Goal: Information Seeking & Learning: Learn about a topic

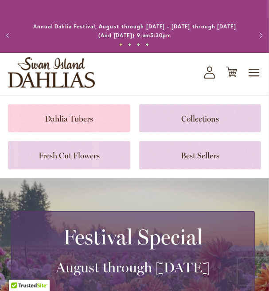
click at [99, 104] on link at bounding box center [69, 118] width 123 height 28
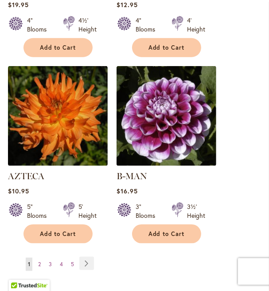
scroll to position [1687, 0]
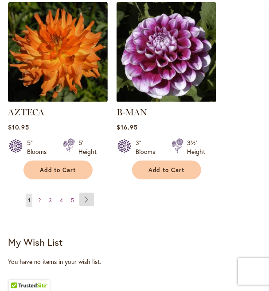
click at [90, 193] on link "Page Next" at bounding box center [86, 199] width 15 height 13
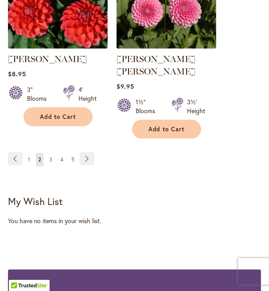
scroll to position [1731, 0]
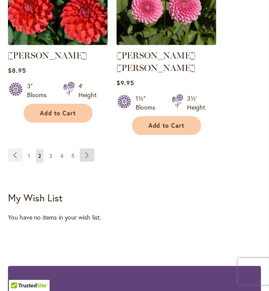
click at [91, 149] on link "Page Next" at bounding box center [87, 155] width 15 height 13
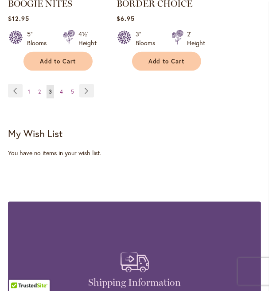
scroll to position [1731, 0]
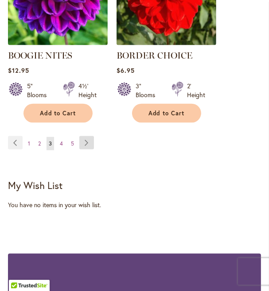
click at [91, 138] on link "Page Next" at bounding box center [86, 142] width 15 height 13
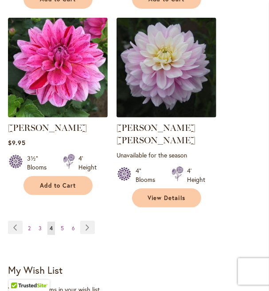
scroll to position [1687, 0]
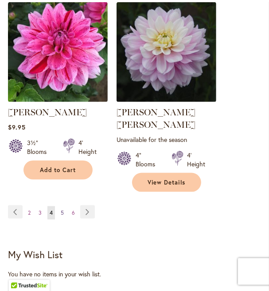
click at [61, 210] on span "5" at bounding box center [62, 213] width 3 height 7
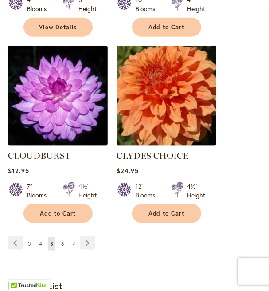
scroll to position [1687, 0]
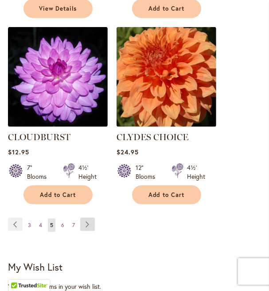
click at [88, 218] on link "Page Next" at bounding box center [87, 224] width 15 height 13
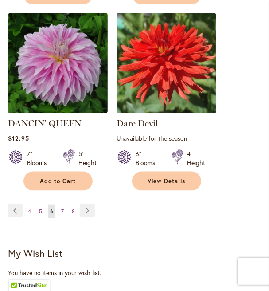
scroll to position [1687, 0]
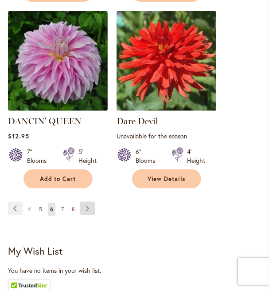
click at [89, 204] on link "Page Next" at bounding box center [87, 208] width 15 height 13
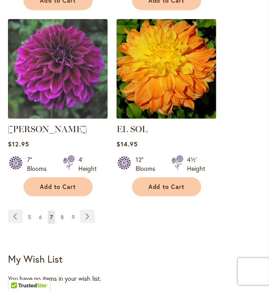
scroll to position [1687, 0]
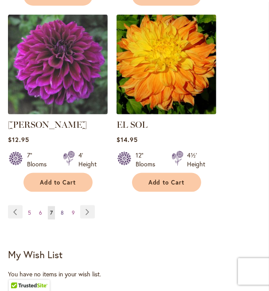
click at [63, 210] on span "8" at bounding box center [62, 213] width 3 height 7
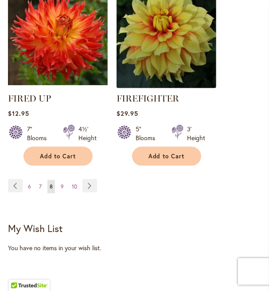
scroll to position [1731, 0]
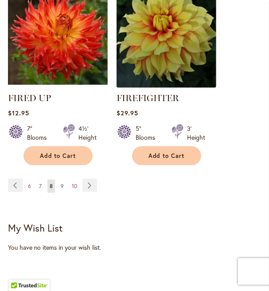
click at [62, 184] on span "9" at bounding box center [62, 186] width 3 height 7
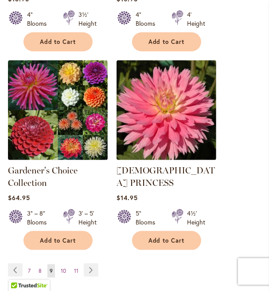
scroll to position [1687, 0]
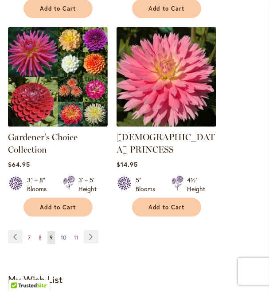
click at [64, 234] on span "10" at bounding box center [63, 237] width 5 height 7
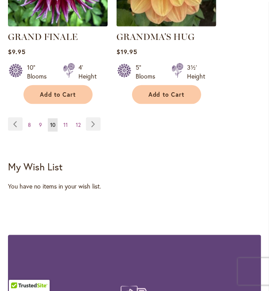
scroll to position [1776, 0]
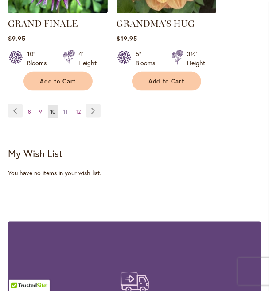
click at [67, 105] on link "Page 11" at bounding box center [65, 111] width 9 height 13
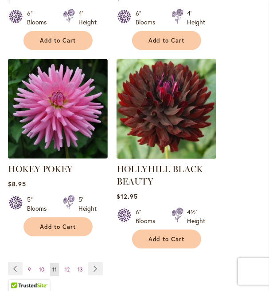
scroll to position [1687, 0]
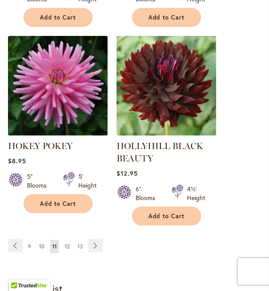
click at [69, 243] on span "12" at bounding box center [67, 246] width 5 height 7
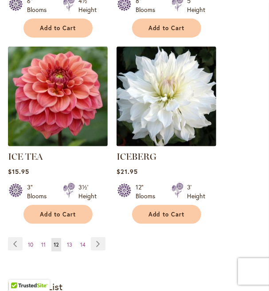
scroll to position [1687, 0]
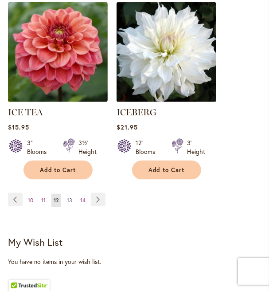
click at [67, 197] on span "13" at bounding box center [69, 200] width 5 height 7
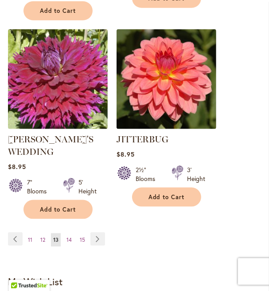
scroll to position [1687, 0]
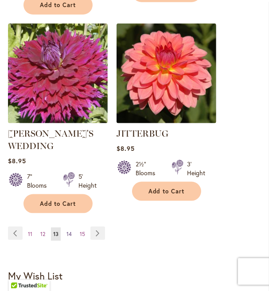
click at [68, 231] on span "14" at bounding box center [69, 234] width 5 height 7
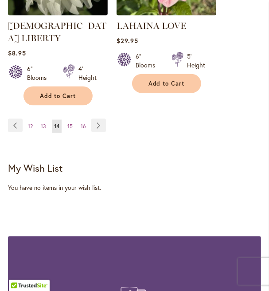
scroll to position [1776, 0]
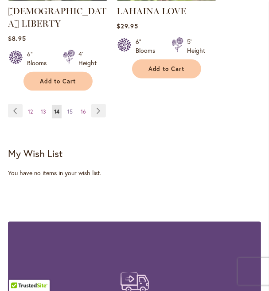
click at [73, 105] on link "Page 15" at bounding box center [70, 111] width 10 height 13
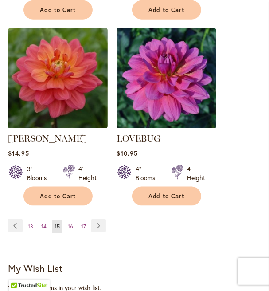
scroll to position [1731, 0]
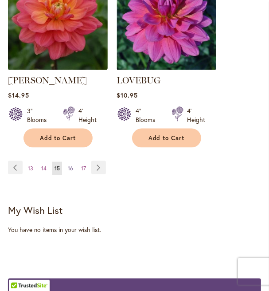
click at [69, 165] on span "16" at bounding box center [70, 168] width 5 height 7
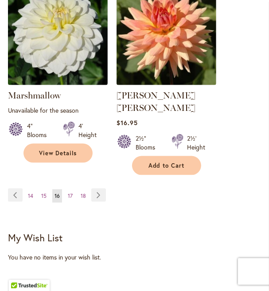
scroll to position [1731, 0]
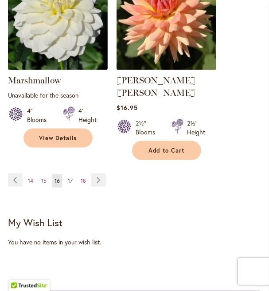
click at [71, 178] on span "17" at bounding box center [70, 181] width 5 height 7
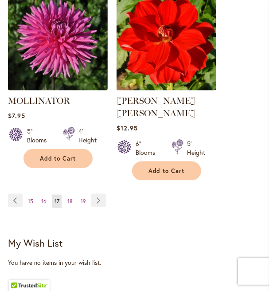
scroll to position [1731, 0]
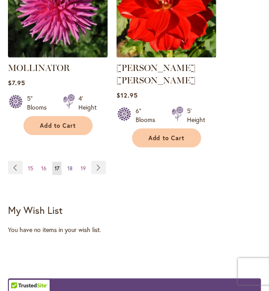
click at [70, 165] on span "18" at bounding box center [69, 168] width 5 height 7
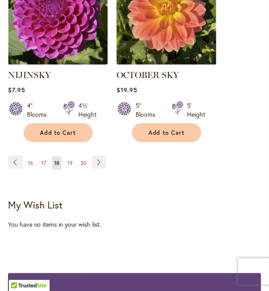
scroll to position [1731, 0]
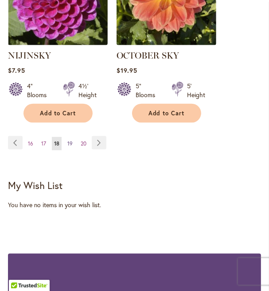
click at [69, 140] on span "19" at bounding box center [69, 143] width 5 height 7
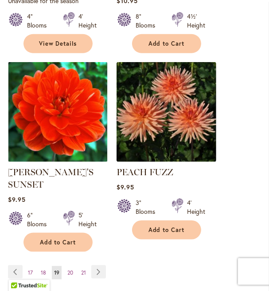
scroll to position [1643, 0]
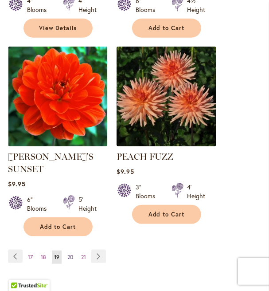
click at [68, 254] on span "20" at bounding box center [70, 257] width 6 height 7
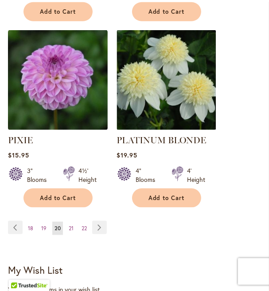
scroll to position [1687, 0]
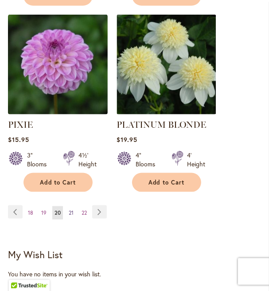
click at [72, 210] on span "21" at bounding box center [71, 213] width 5 height 7
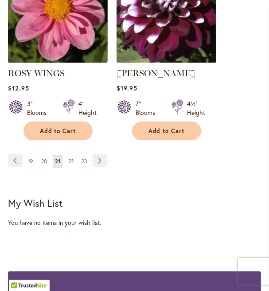
scroll to position [1731, 0]
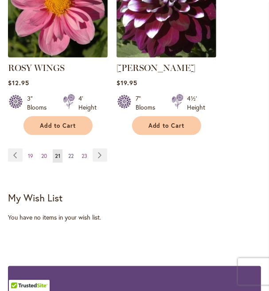
click at [72, 153] on span "22" at bounding box center [70, 156] width 5 height 7
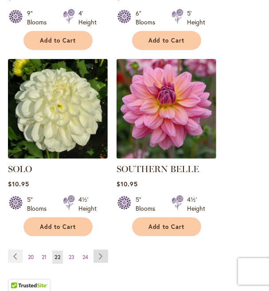
scroll to position [1731, 0]
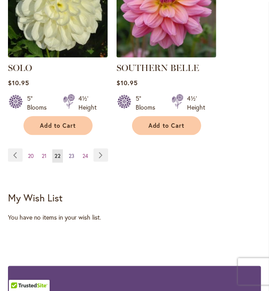
click at [73, 153] on span "23" at bounding box center [72, 156] width 6 height 7
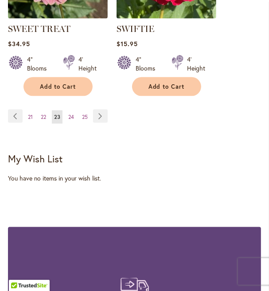
scroll to position [1776, 0]
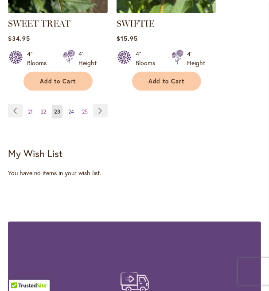
click at [71, 108] on span "24" at bounding box center [71, 111] width 6 height 7
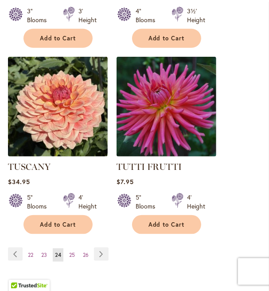
scroll to position [1687, 0]
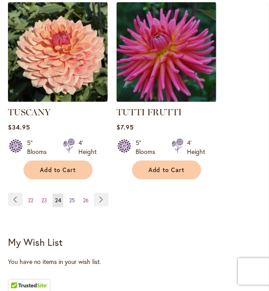
click at [74, 197] on span "25" at bounding box center [72, 200] width 6 height 7
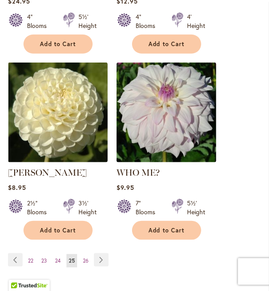
scroll to position [1643, 0]
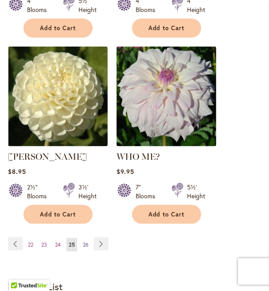
click at [89, 242] on span "26" at bounding box center [86, 245] width 6 height 7
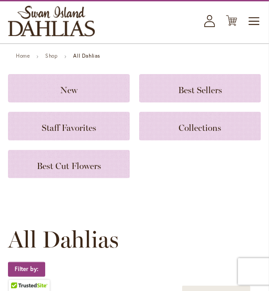
scroll to position [36, 0]
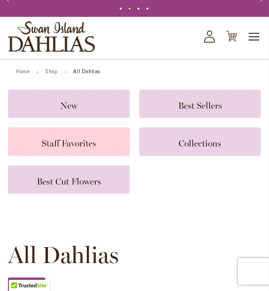
click at [69, 145] on span "Staff Favorites" at bounding box center [69, 143] width 55 height 11
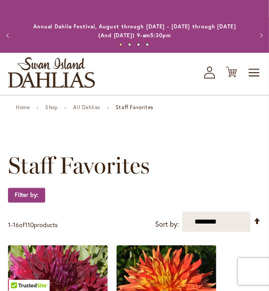
click at [7, 33] on button "Previous" at bounding box center [9, 36] width 18 height 18
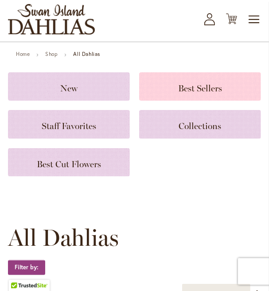
scroll to position [36, 0]
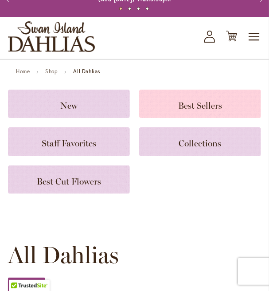
click at [186, 106] on span "Best Sellers" at bounding box center [200, 105] width 44 height 11
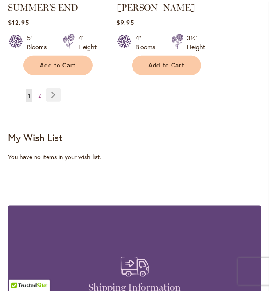
scroll to position [1598, 0]
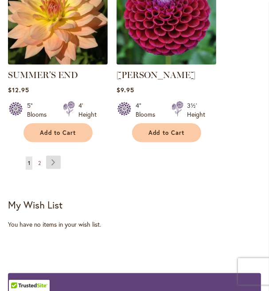
click at [55, 156] on link "Page Next" at bounding box center [53, 162] width 15 height 13
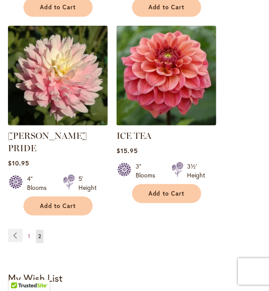
scroll to position [1509, 0]
